Goal: Complete application form: Complete application form

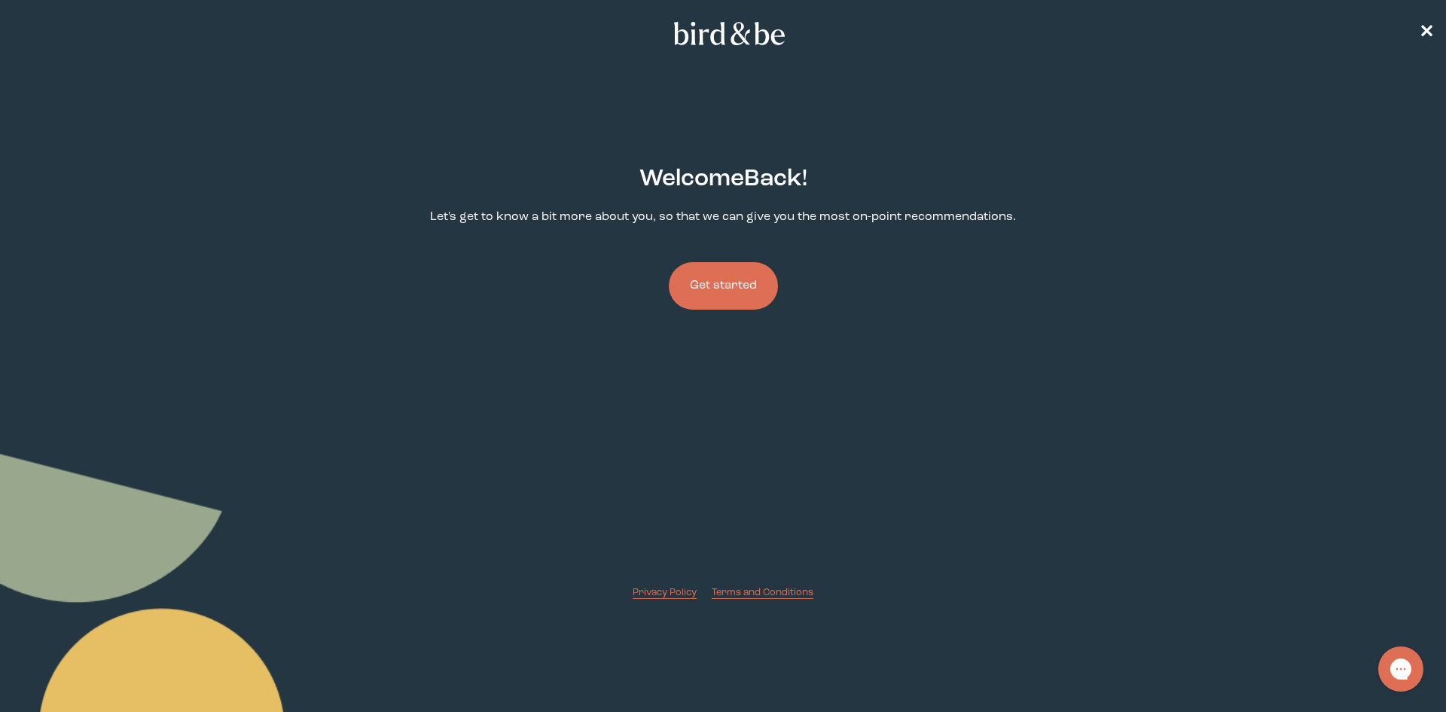
click at [706, 281] on button "Get started" at bounding box center [723, 285] width 109 height 47
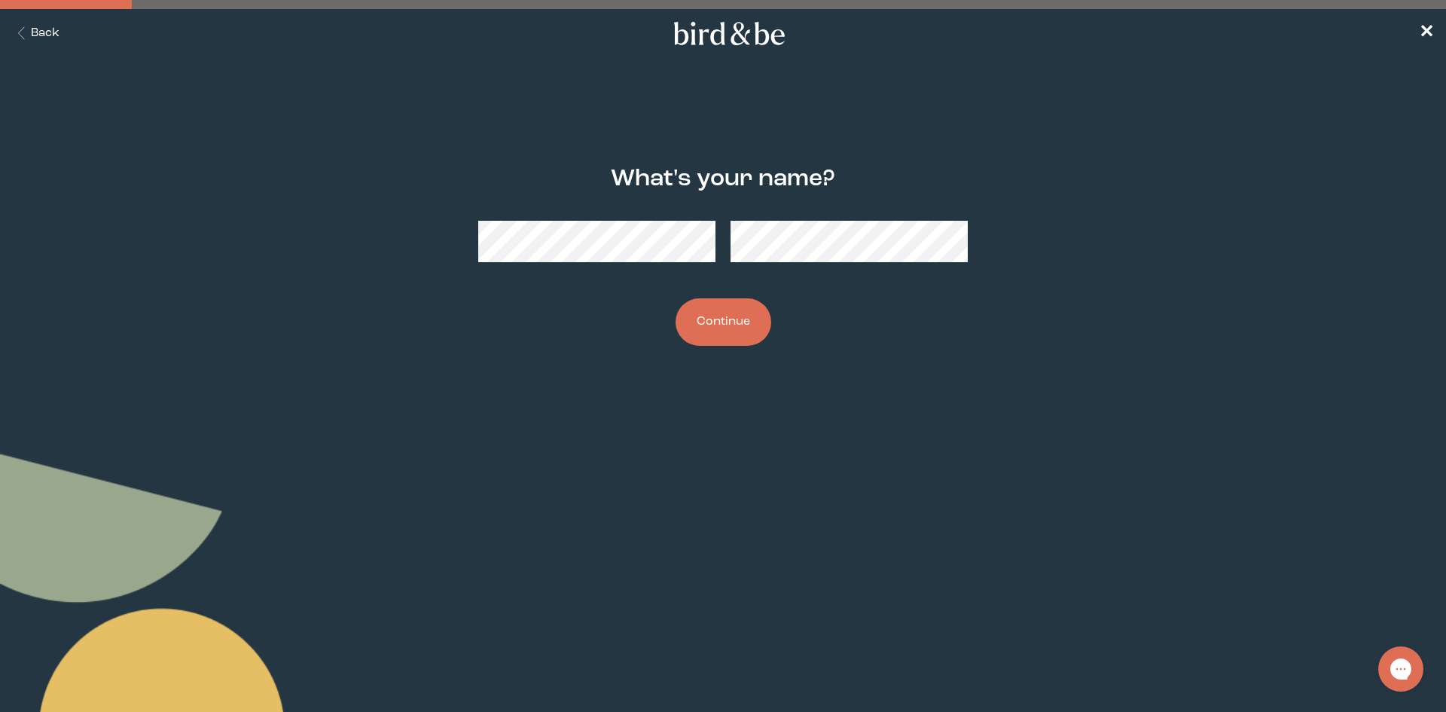
click at [666, 265] on div at bounding box center [722, 242] width 489 height 66
click at [743, 317] on button "Continue" at bounding box center [723, 321] width 96 height 47
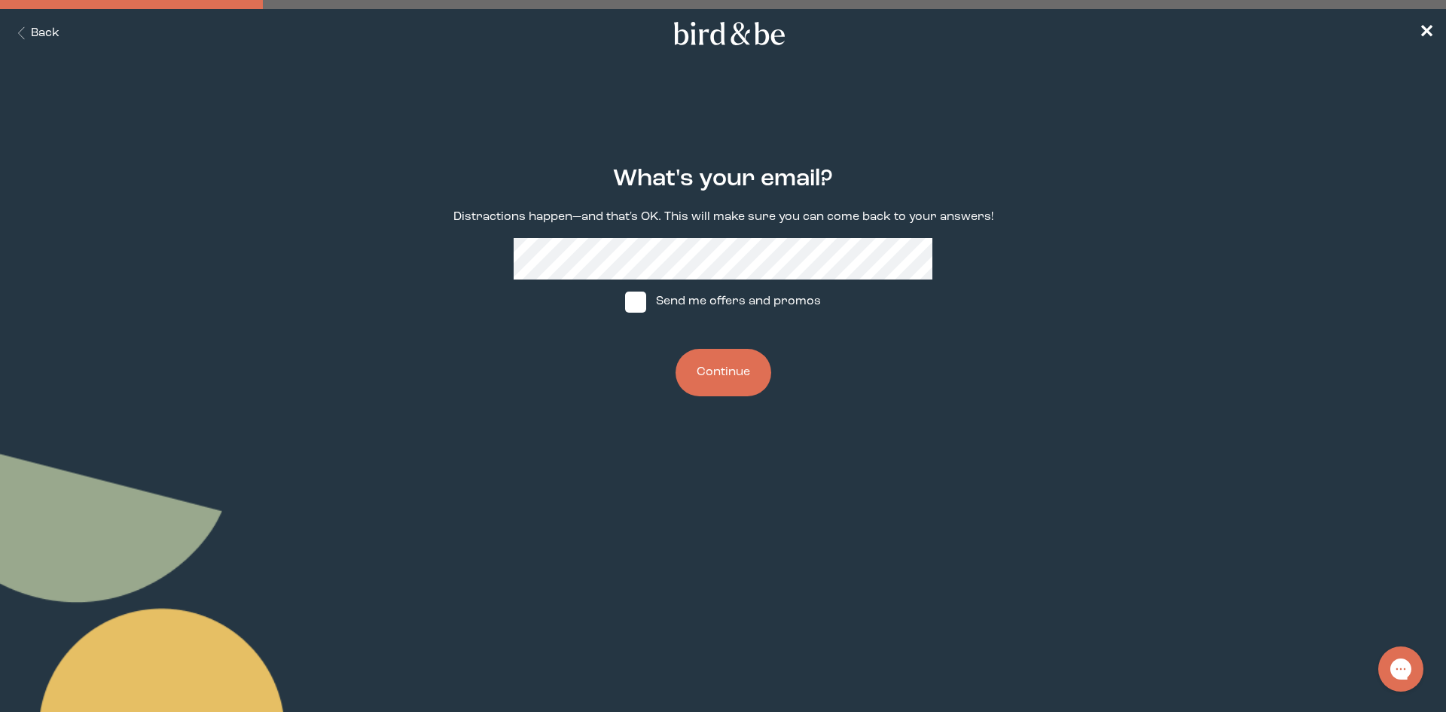
click at [718, 374] on button "Continue" at bounding box center [723, 372] width 96 height 47
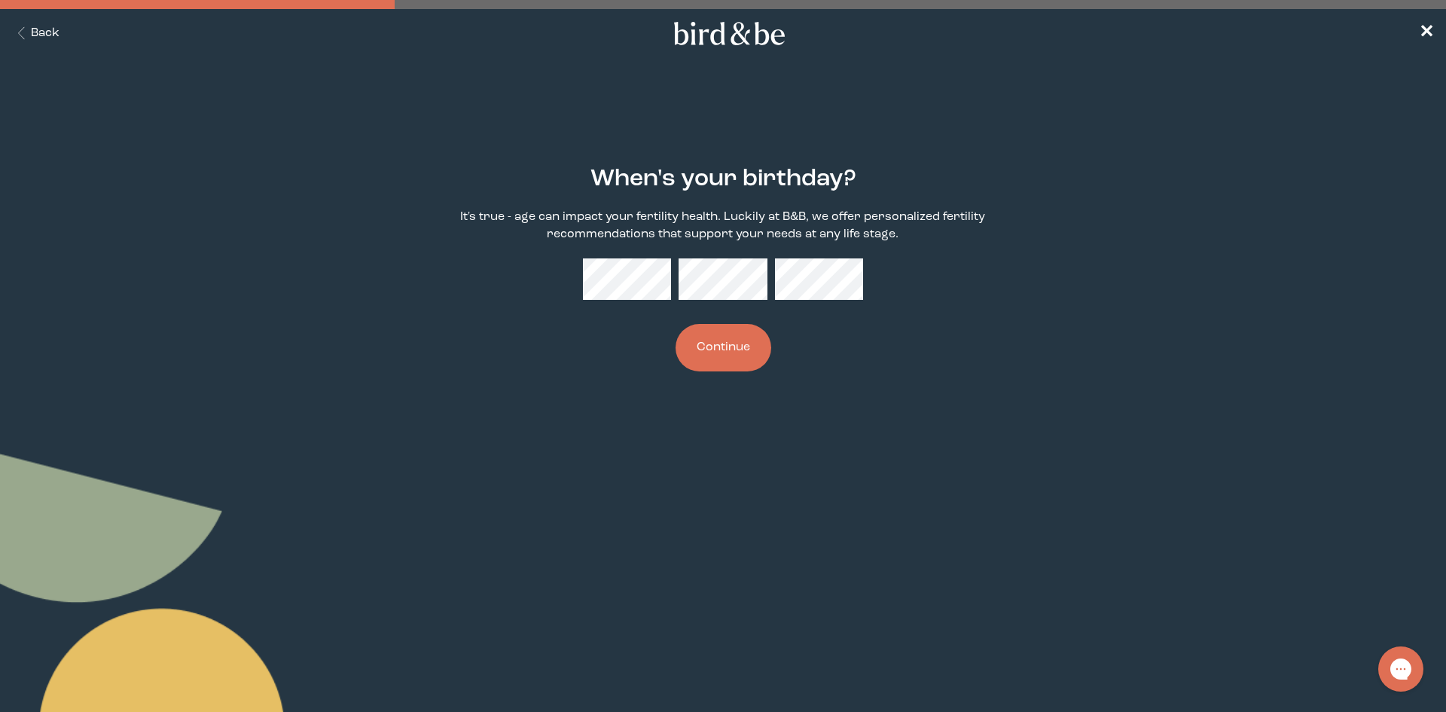
click at [711, 350] on button "Continue" at bounding box center [723, 347] width 96 height 47
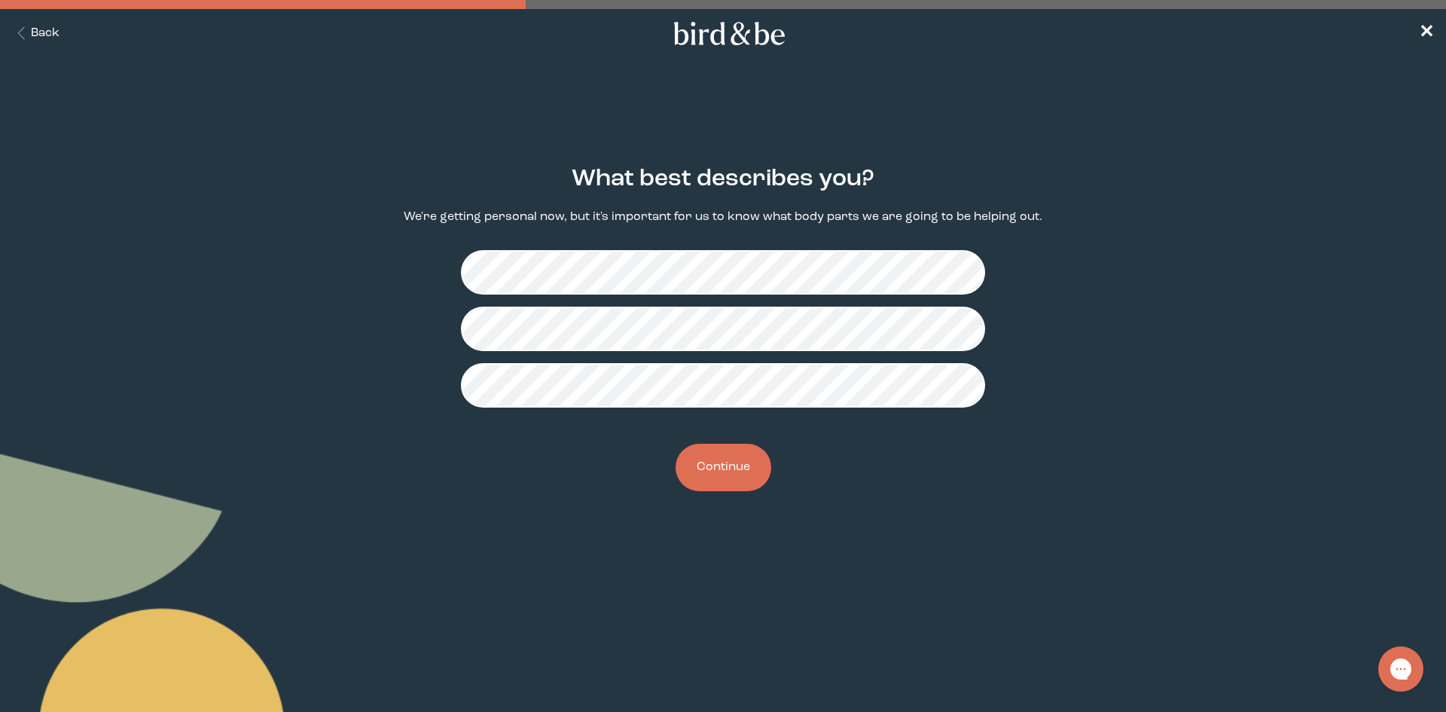
click at [723, 467] on button "Continue" at bounding box center [723, 467] width 96 height 47
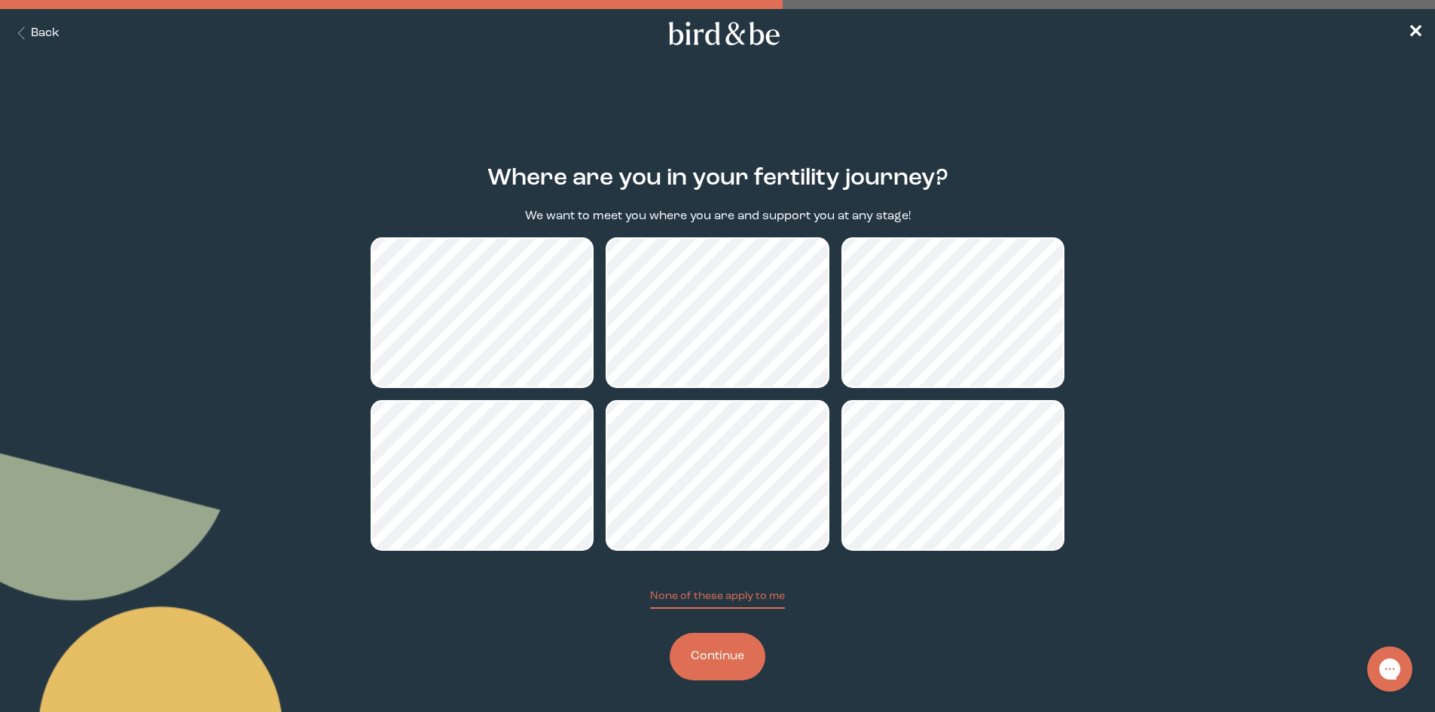
click at [723, 657] on button "Continue" at bounding box center [717, 656] width 96 height 47
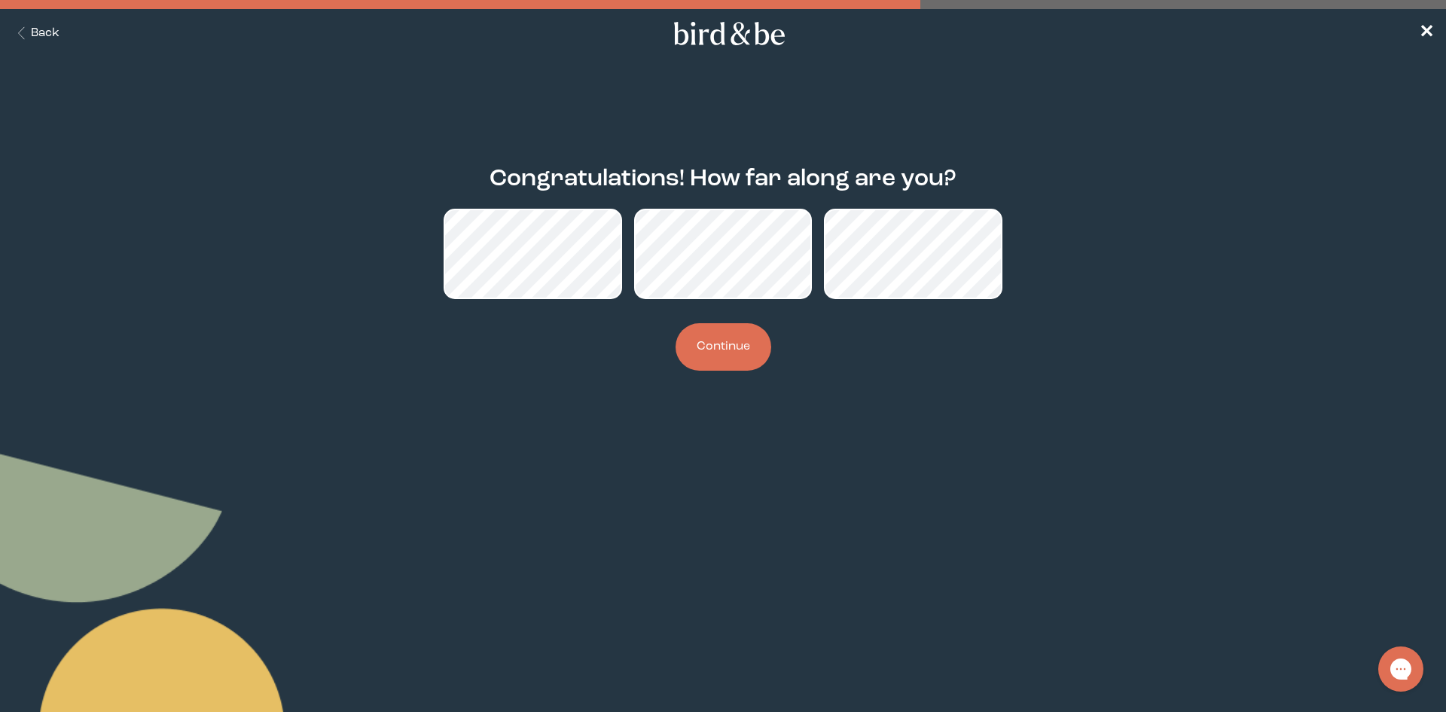
click at [743, 348] on button "Continue" at bounding box center [723, 346] width 96 height 47
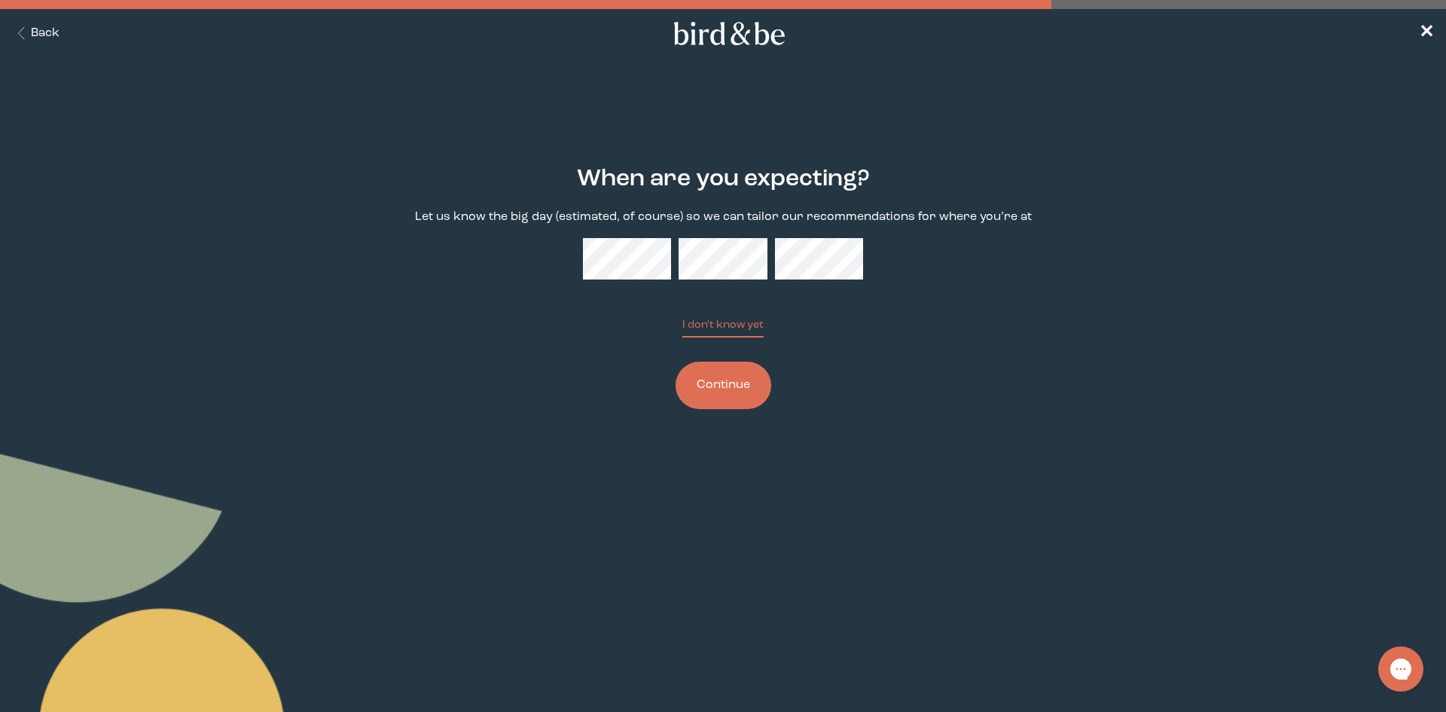
click at [729, 379] on button "Continue" at bounding box center [723, 384] width 96 height 47
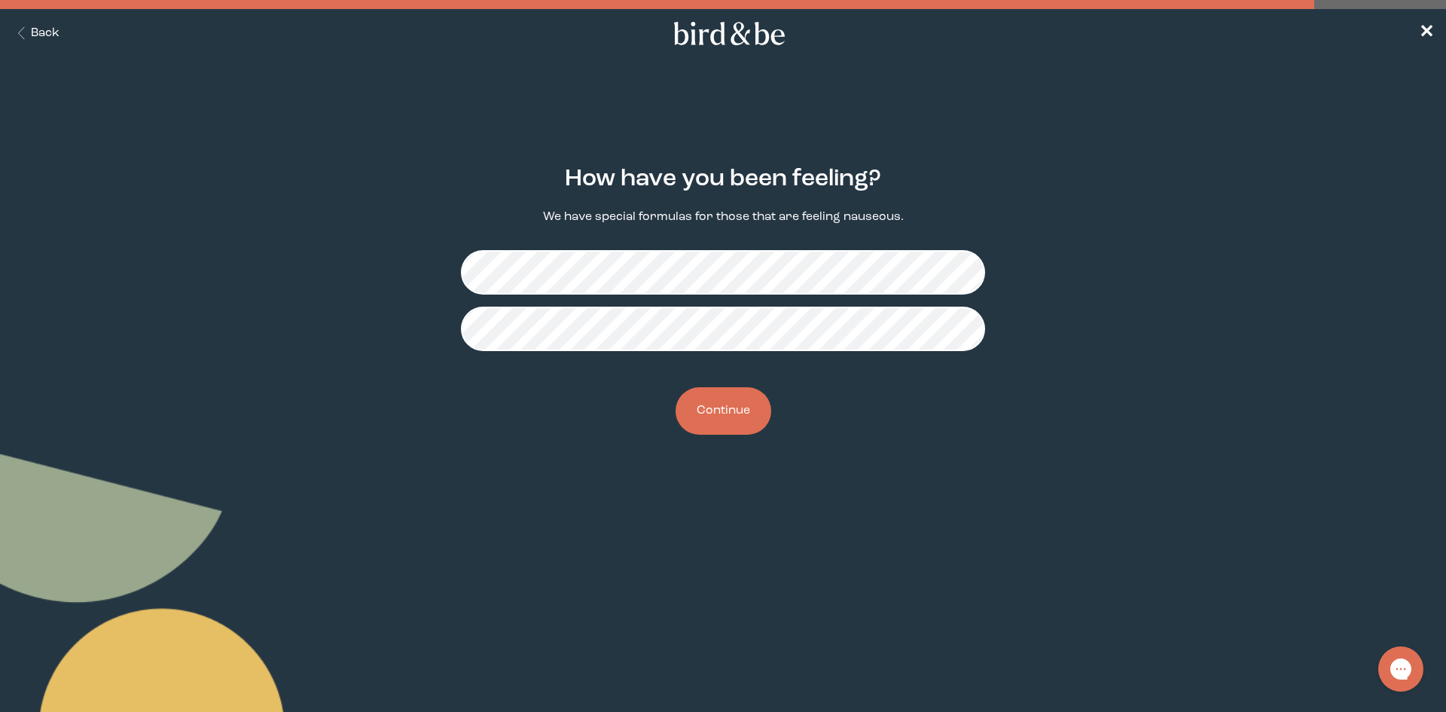
drag, startPoint x: 715, startPoint y: 403, endPoint x: 704, endPoint y: 402, distance: 11.3
click at [715, 402] on button "Continue" at bounding box center [723, 410] width 96 height 47
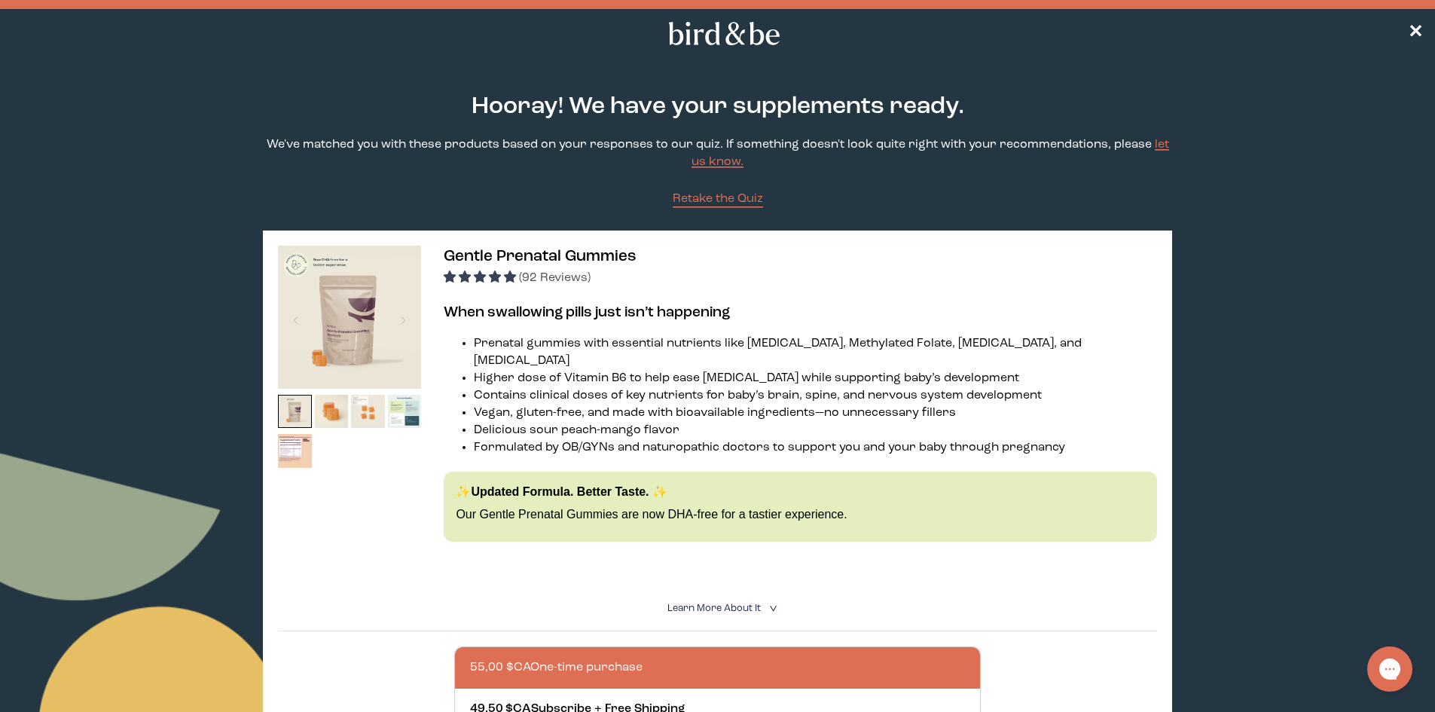
scroll to position [151, 0]
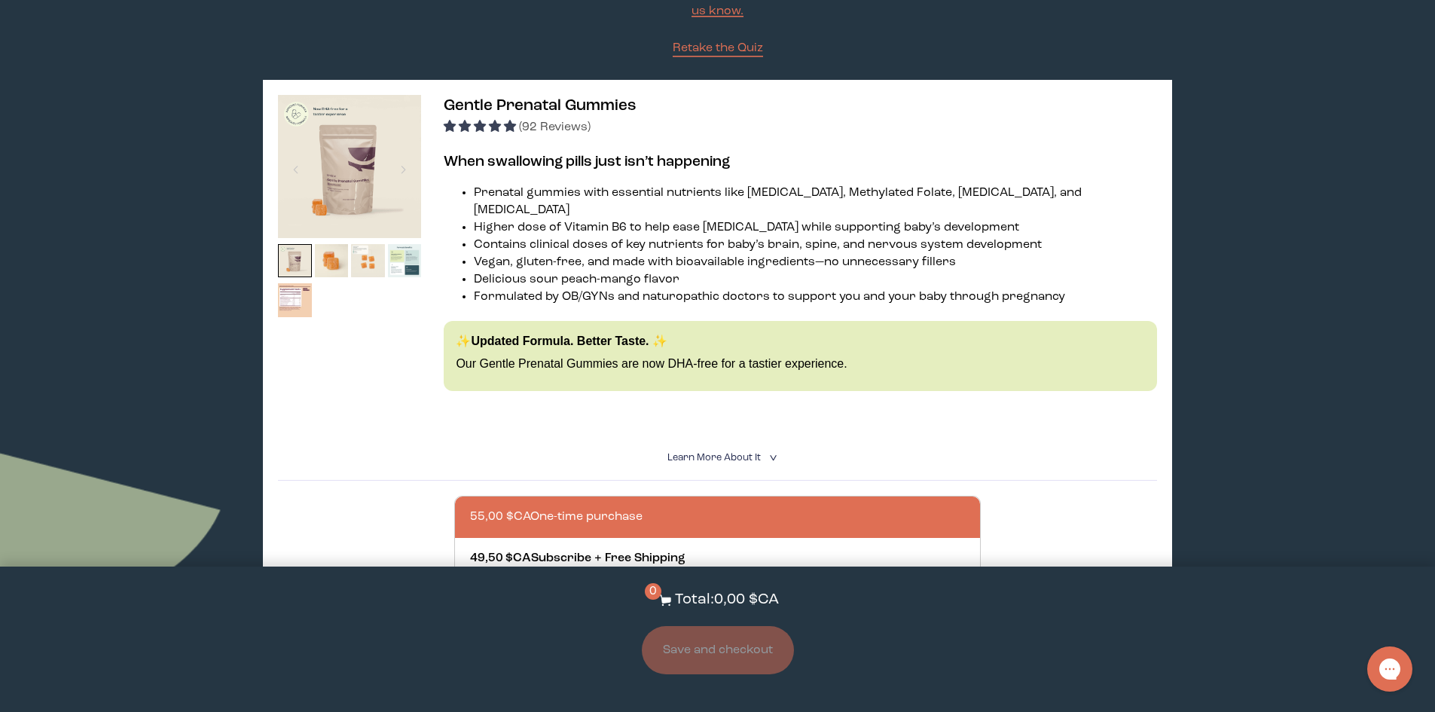
click at [395, 132] on img at bounding box center [349, 166] width 143 height 143
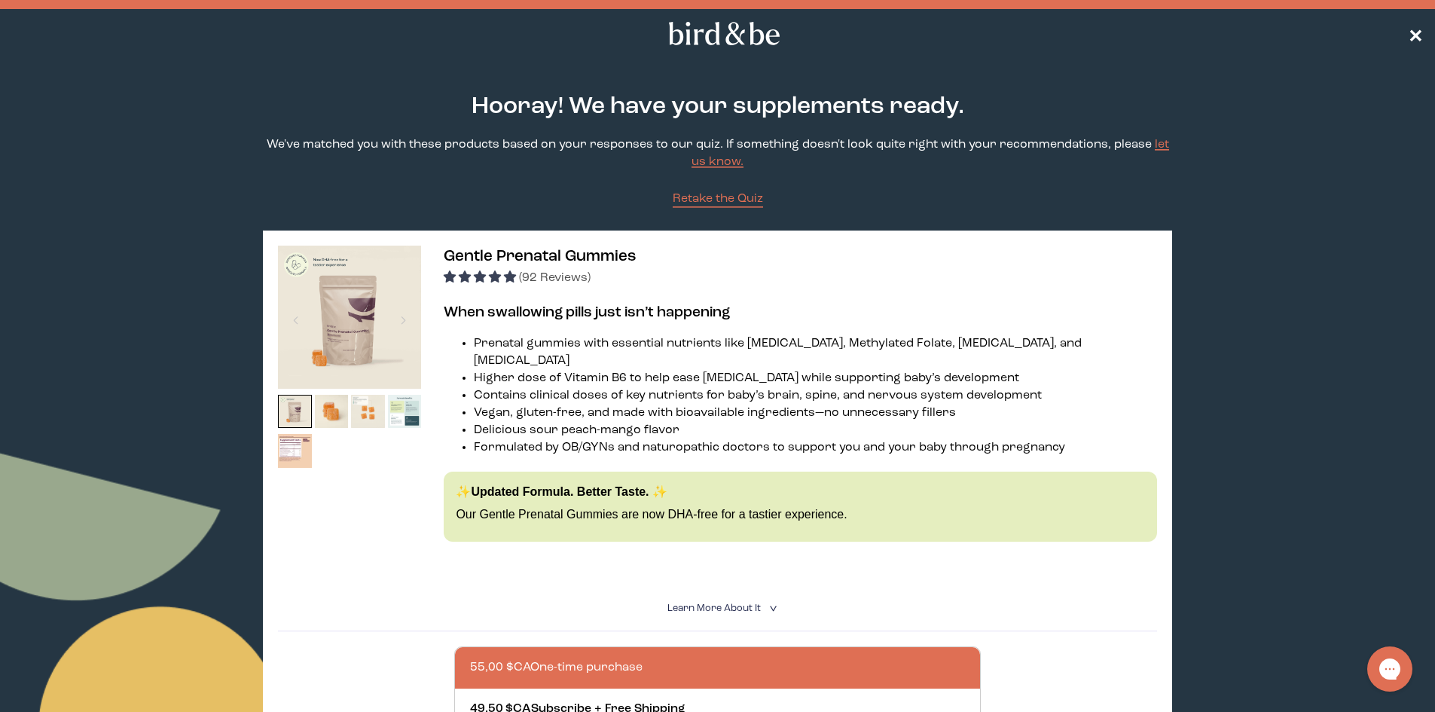
click at [1412, 29] on span "✕" at bounding box center [1414, 34] width 15 height 18
